Goal: Transaction & Acquisition: Purchase product/service

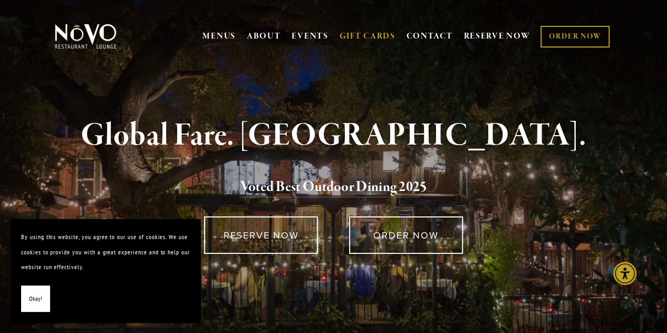
click at [359, 31] on link "GIFT CARDS" at bounding box center [367, 36] width 56 height 20
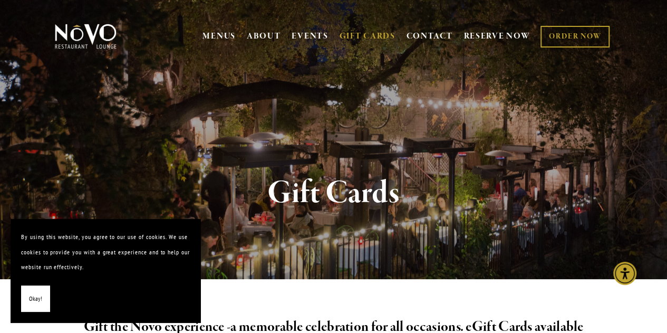
click at [32, 301] on span "Okay!" at bounding box center [35, 298] width 13 height 15
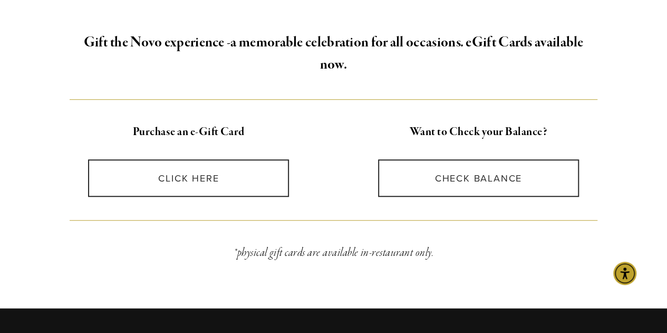
scroll to position [284, 0]
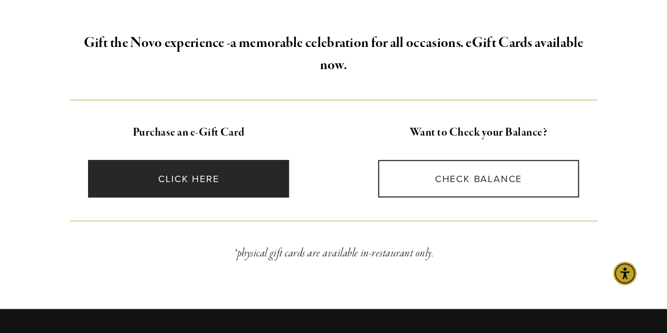
click at [187, 183] on link "CLICK HERE" at bounding box center [188, 178] width 201 height 37
